Goal: Download file/media

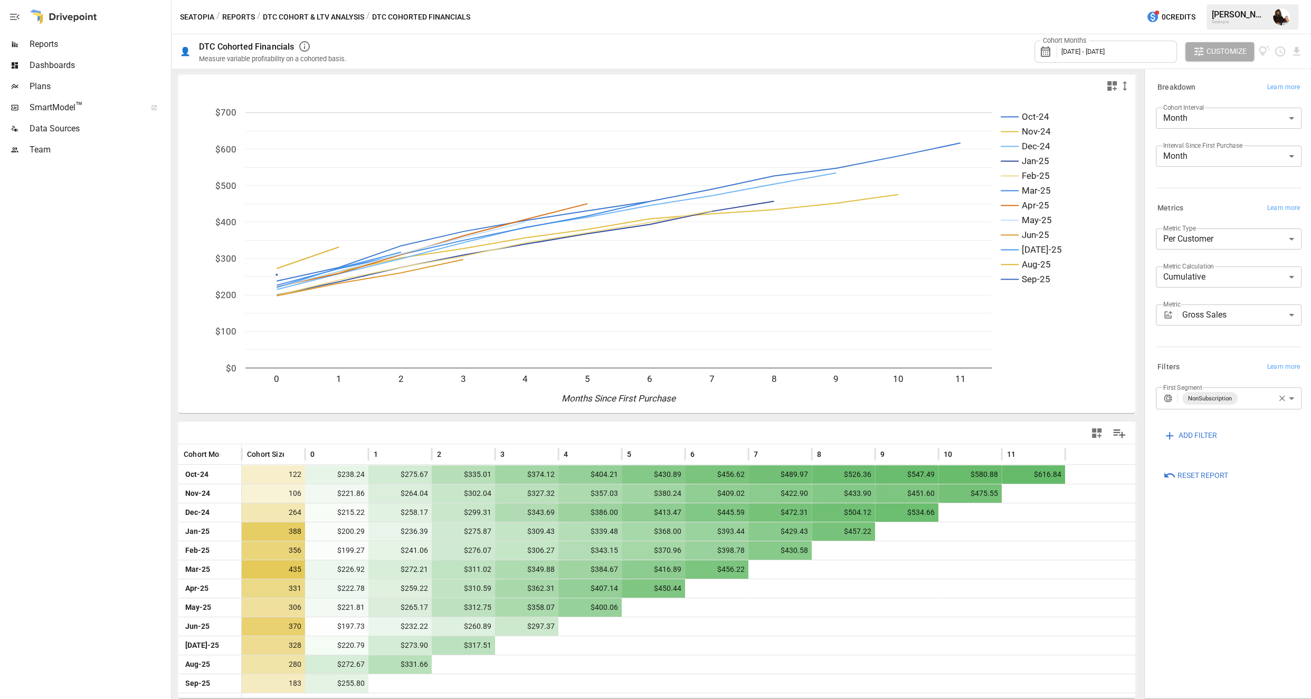
click at [1280, 396] on icon "button" at bounding box center [1283, 399] width 6 height 6
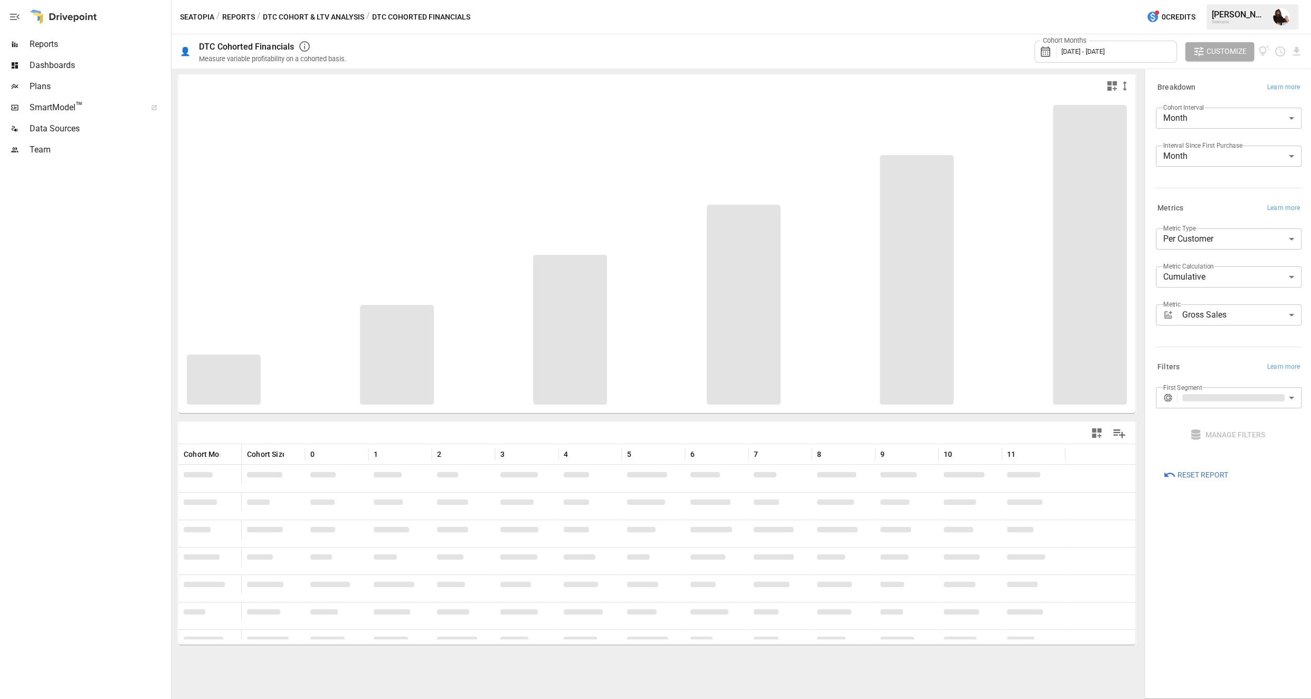
click at [1266, 0] on body "Reports Dashboards Plans SmartModel ™ Data Sources Team Seatopia / Reports / DT…" at bounding box center [655, 0] width 1311 height 0
click at [1194, 476] on span "Subscription" at bounding box center [1240, 479] width 107 height 13
type input "**********"
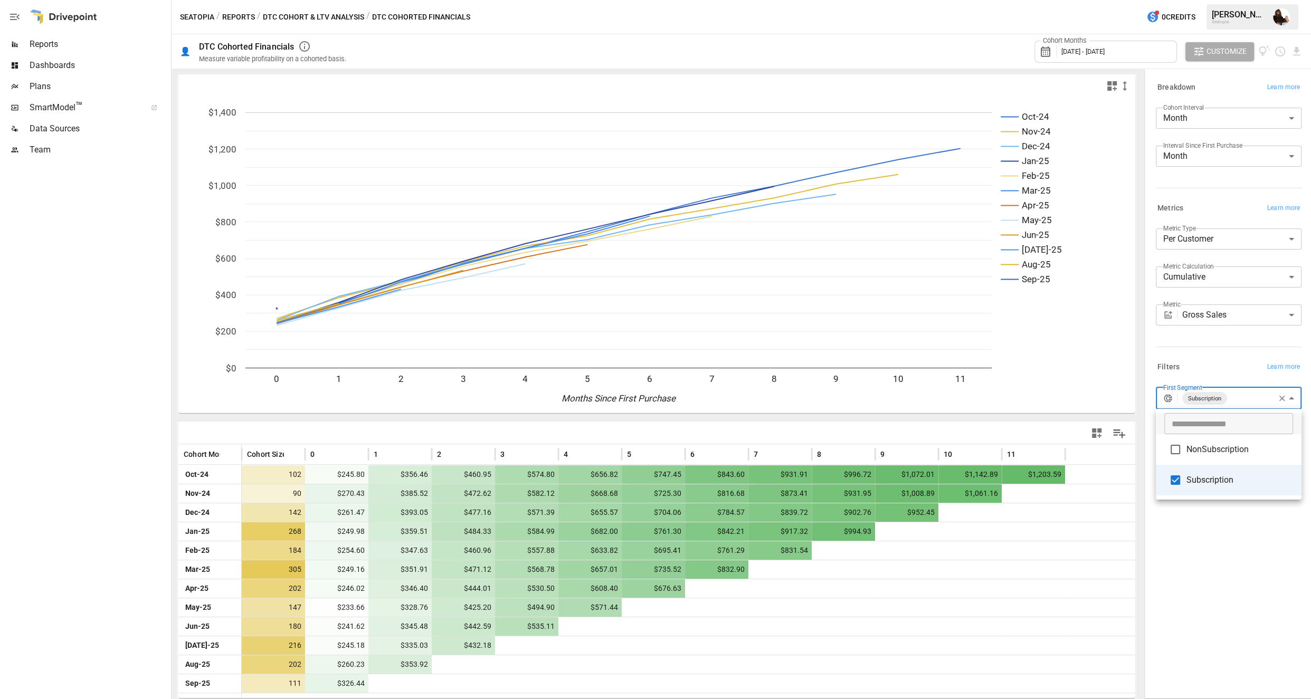
click at [1296, 54] on div at bounding box center [655, 349] width 1311 height 699
click at [1296, 52] on icon "Download report" at bounding box center [1296, 51] width 7 height 8
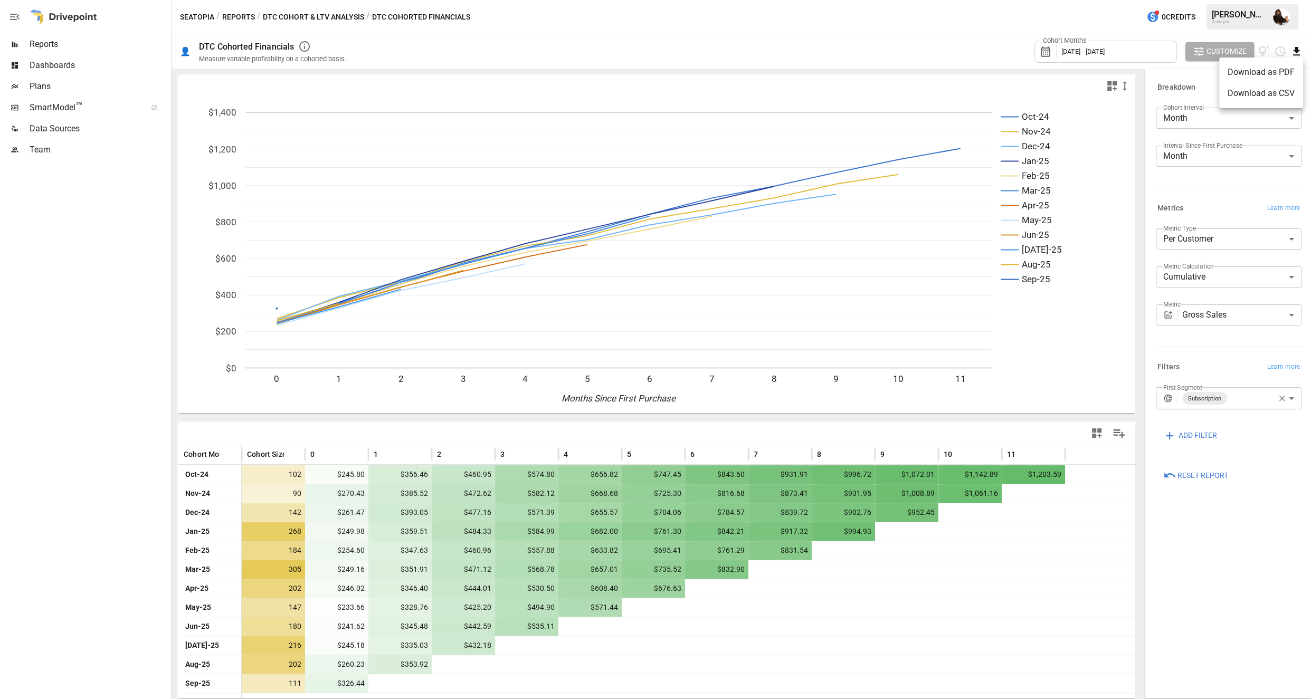
click at [1258, 90] on li "Download as CSV" at bounding box center [1261, 93] width 84 height 21
click at [1130, 5] on div "Seatopia / Reports / DTC Cohort & LTV Analysis / DTC Cohorted Financials 0 Cred…" at bounding box center [742, 17] width 1140 height 34
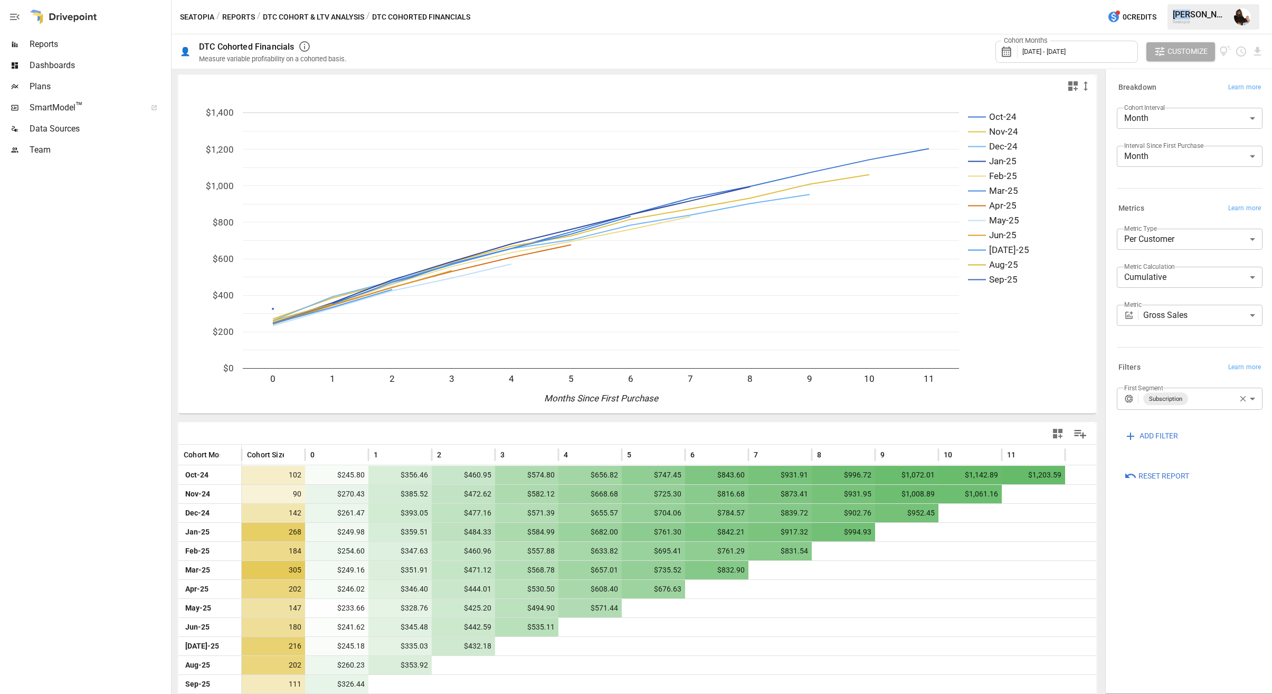
click at [66, 87] on span "Plans" at bounding box center [99, 86] width 139 height 13
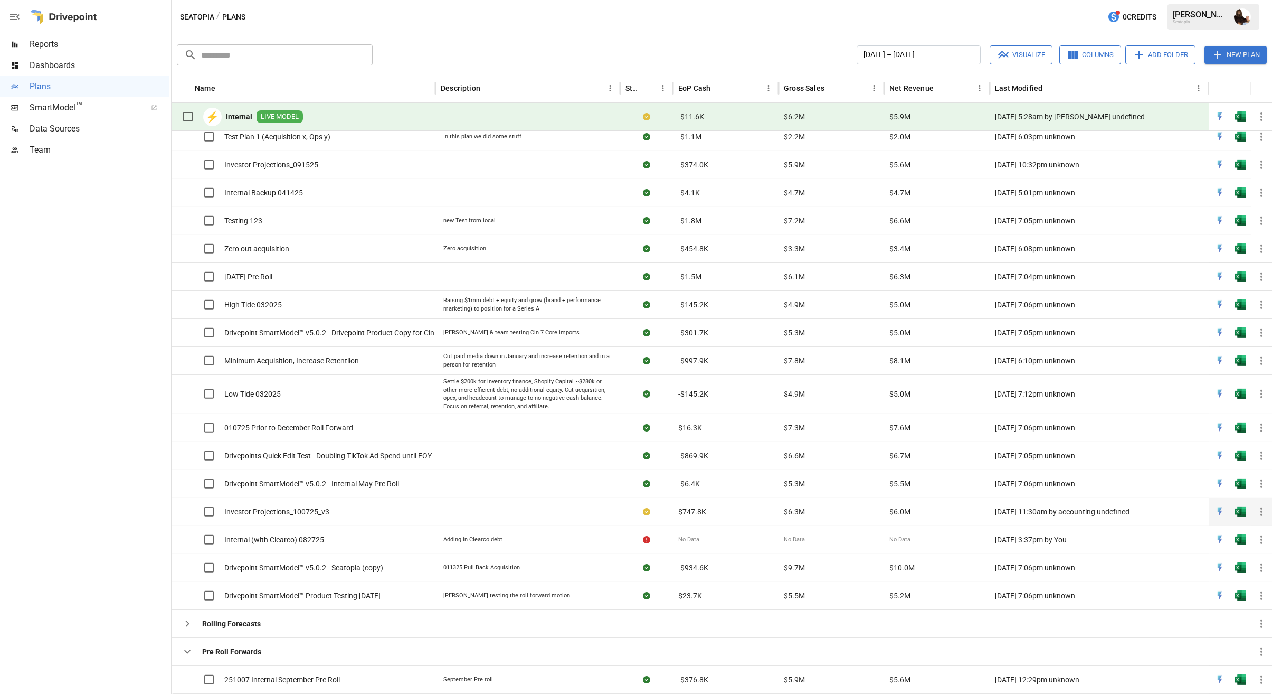
click at [290, 508] on span "Investor Projections_100725_v3" at bounding box center [276, 511] width 105 height 11
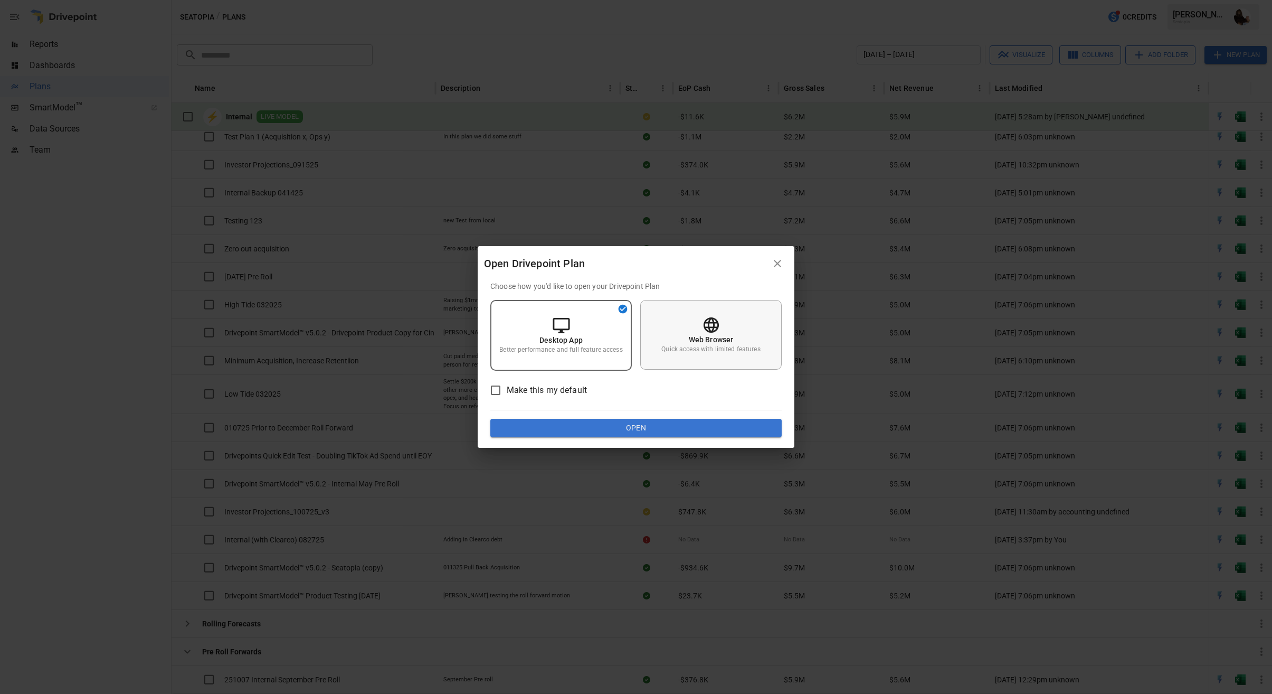
click at [685, 337] on div "Web Browser Quick access with limited features" at bounding box center [710, 335] width 141 height 70
click at [627, 432] on button "Open" at bounding box center [635, 428] width 291 height 19
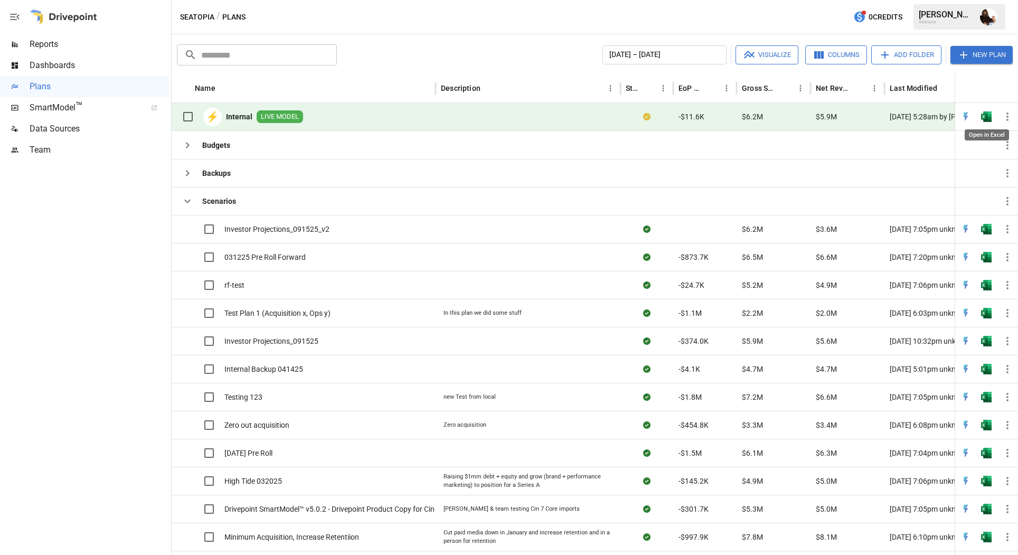
click at [982, 115] on img "Open in Excel" at bounding box center [986, 116] width 11 height 11
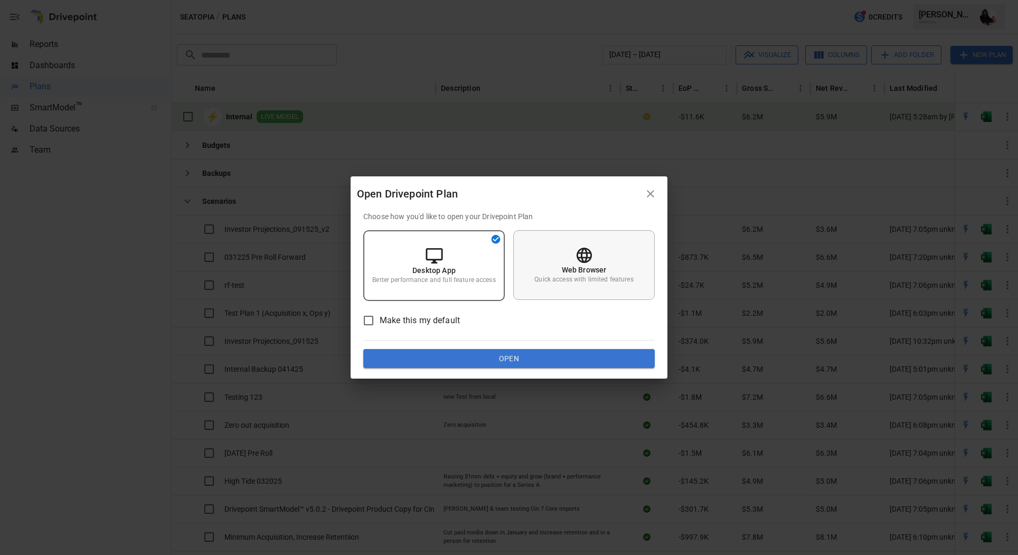
click at [573, 269] on p "Web Browser" at bounding box center [584, 269] width 45 height 11
click at [501, 357] on button "Open" at bounding box center [508, 358] width 291 height 19
